Goal: Transaction & Acquisition: Purchase product/service

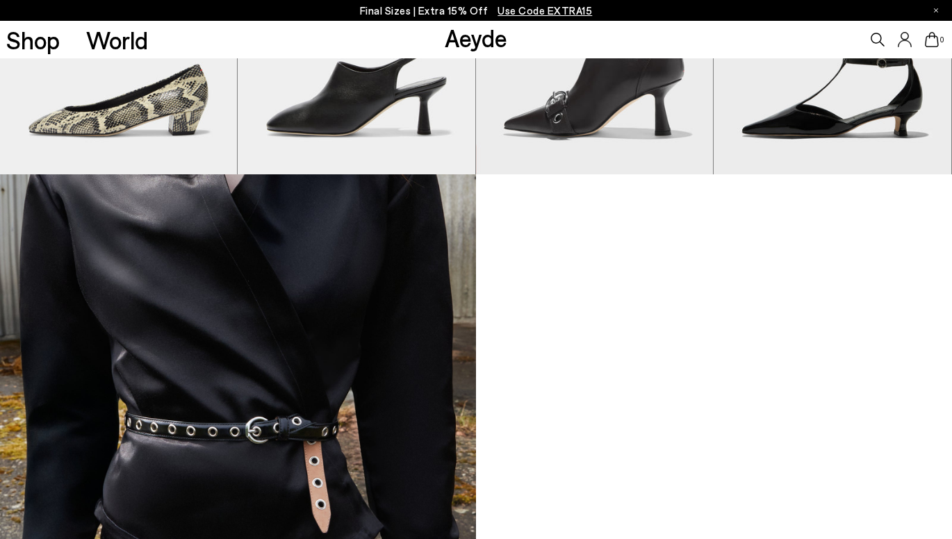
scroll to position [1529, 0]
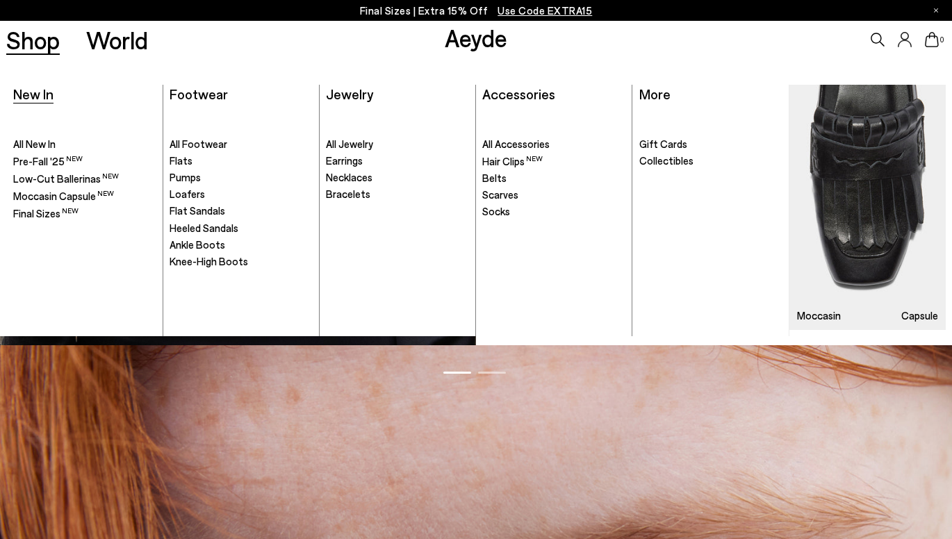
click at [43, 95] on span "New In" at bounding box center [33, 93] width 40 height 17
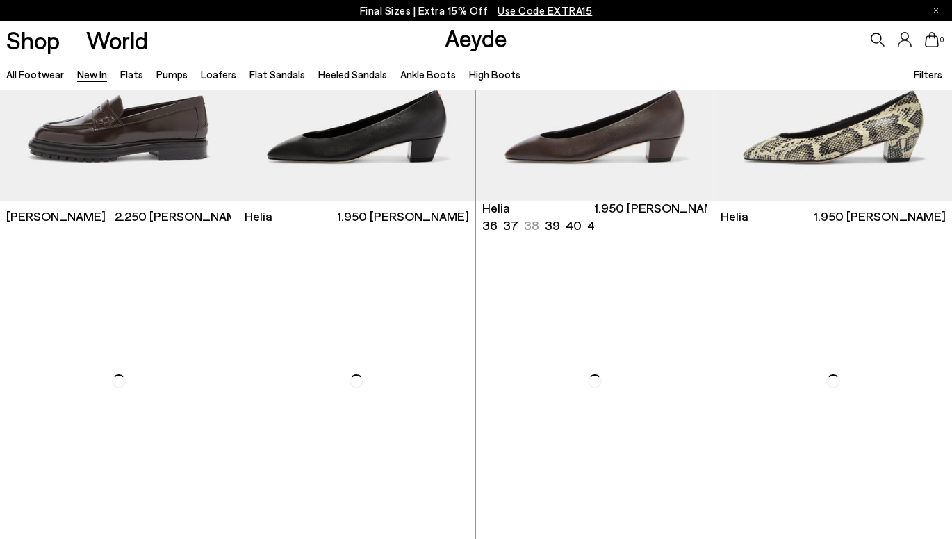
scroll to position [1182, 0]
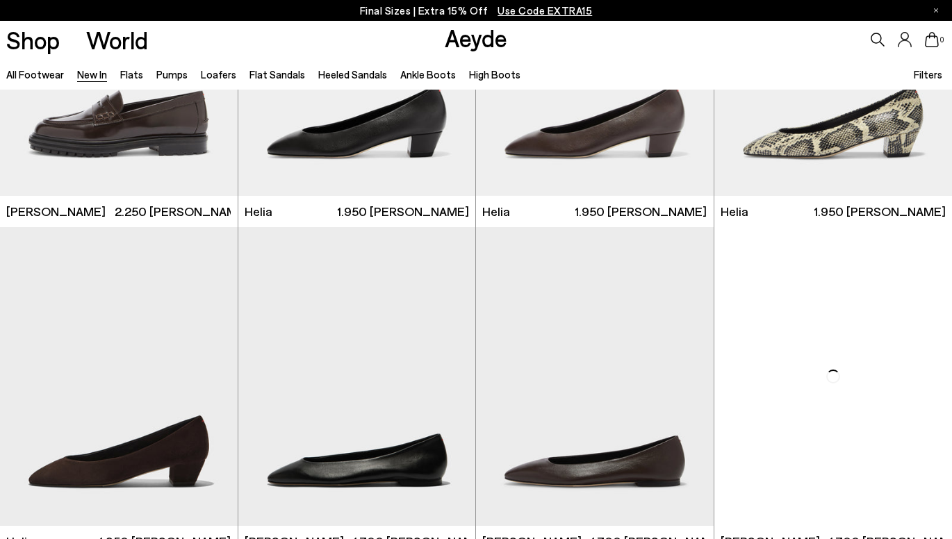
click at [876, 42] on icon at bounding box center [878, 40] width 14 height 14
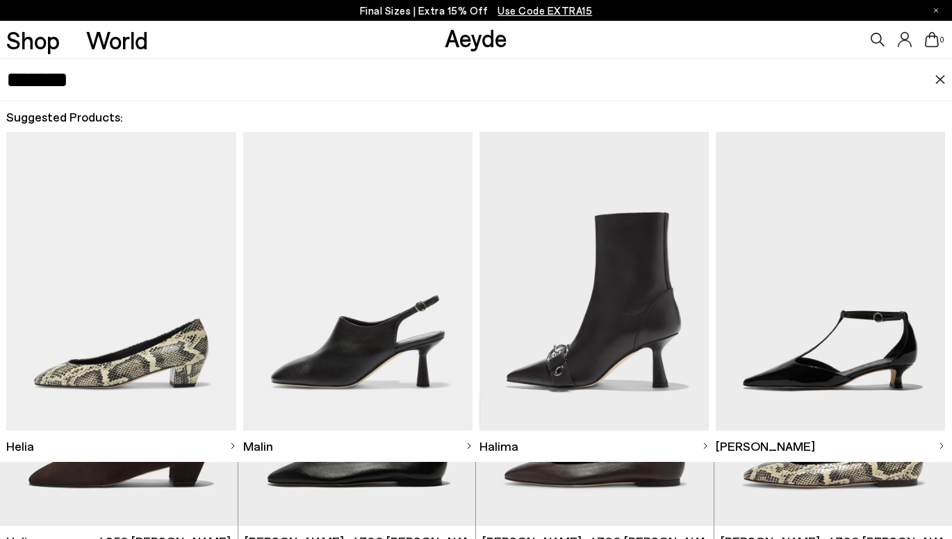
type input "******"
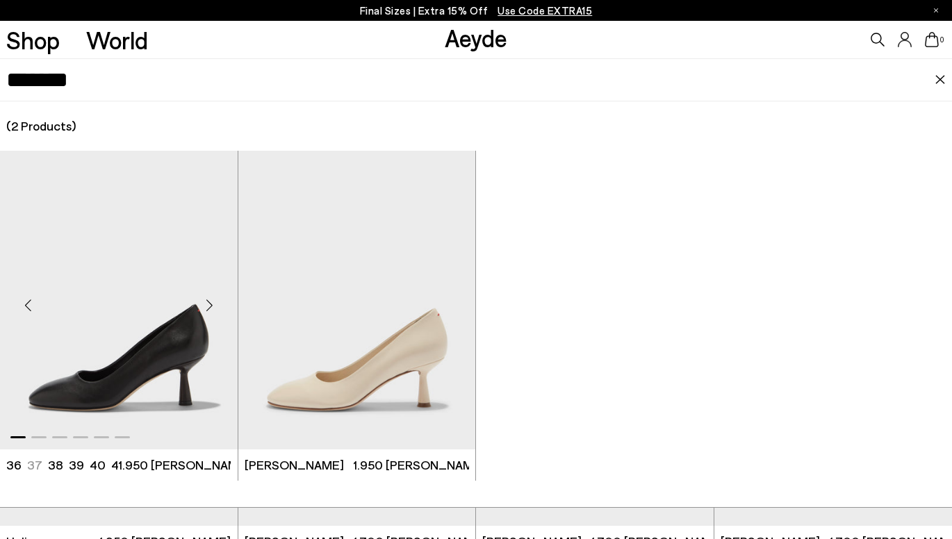
click at [159, 254] on img "1 / 6" at bounding box center [119, 300] width 238 height 298
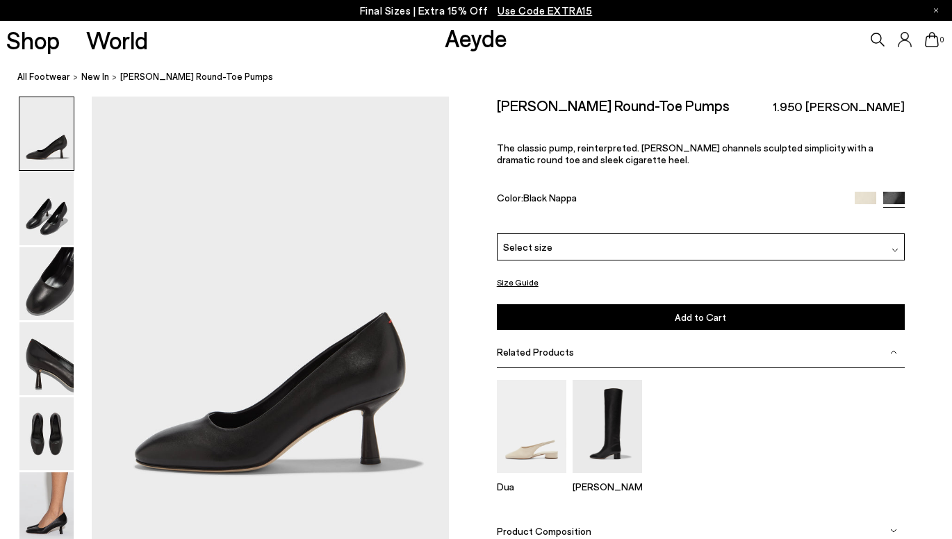
click at [590, 234] on div "Select size" at bounding box center [701, 247] width 408 height 27
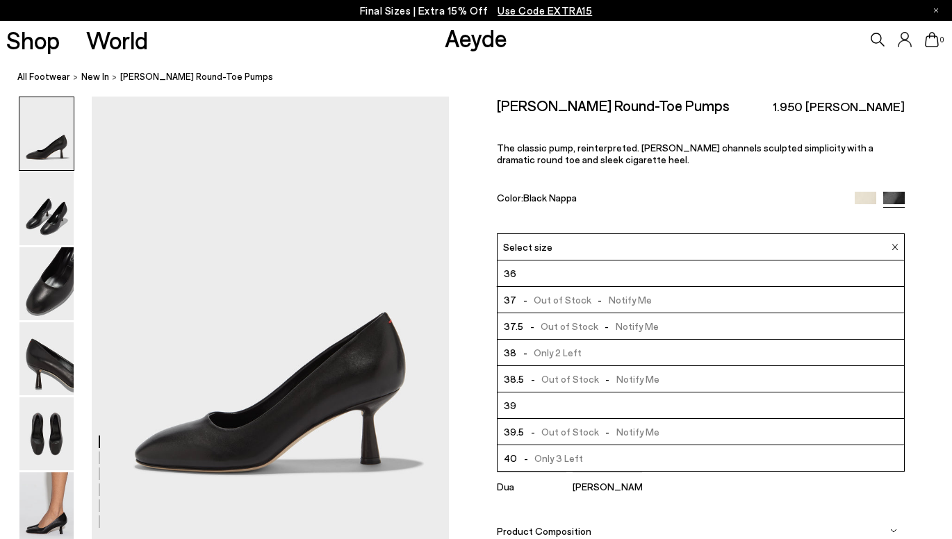
click at [590, 234] on div "Select size" at bounding box center [701, 247] width 408 height 27
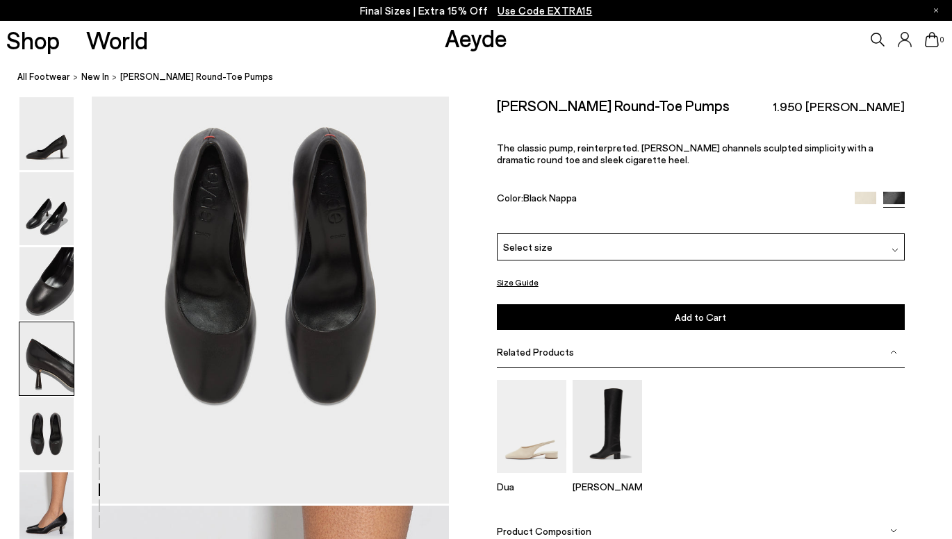
scroll to position [2155, 0]
